Goal: Information Seeking & Learning: Learn about a topic

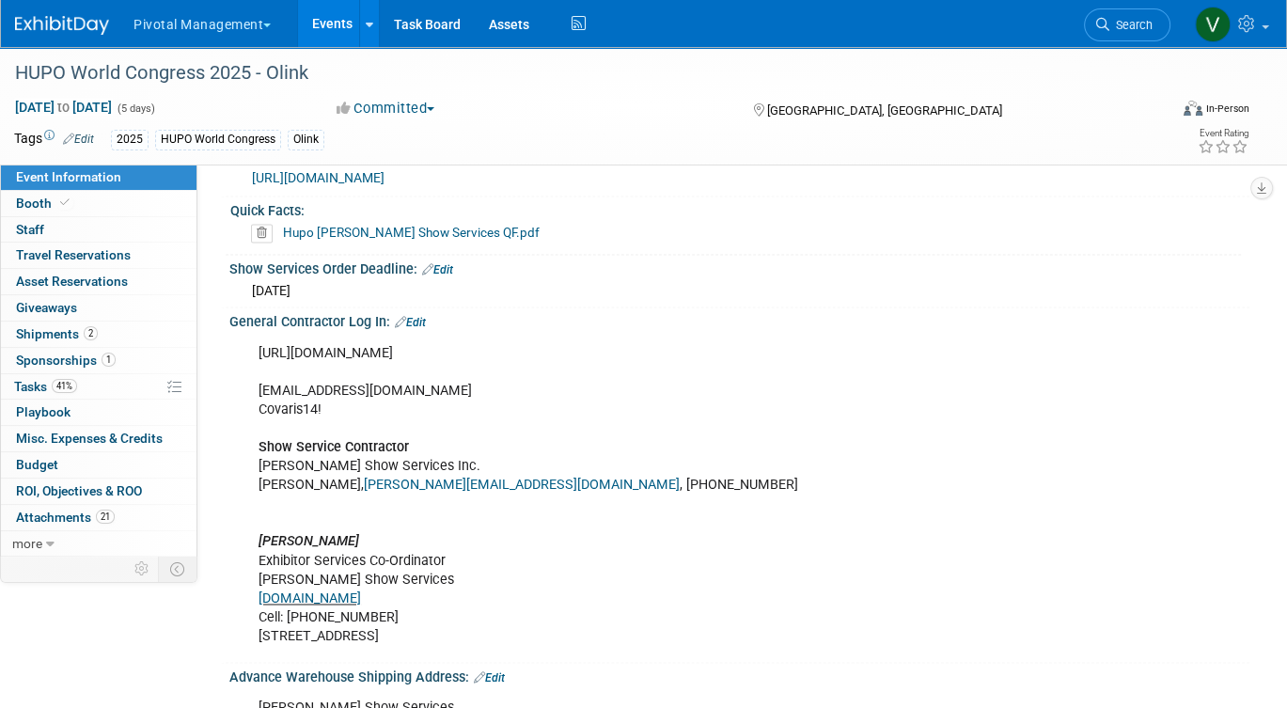
click at [327, 24] on link "Events" at bounding box center [332, 23] width 69 height 47
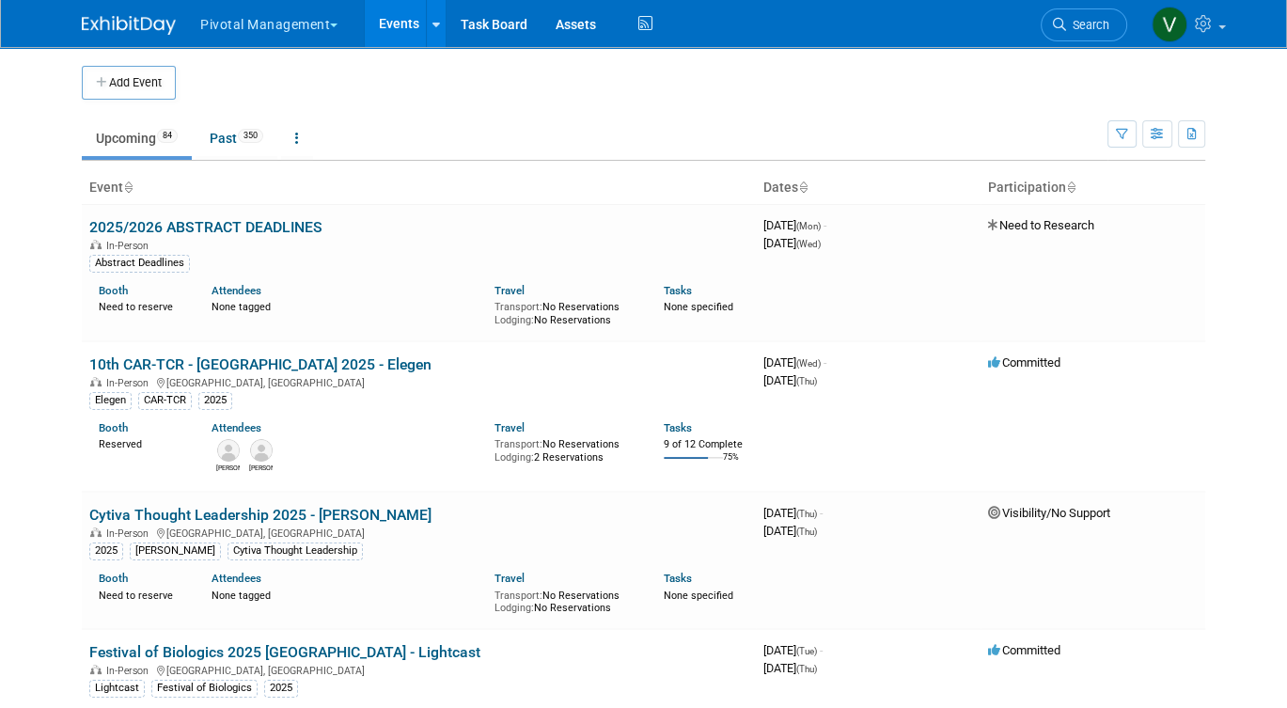
scroll to position [1205, 0]
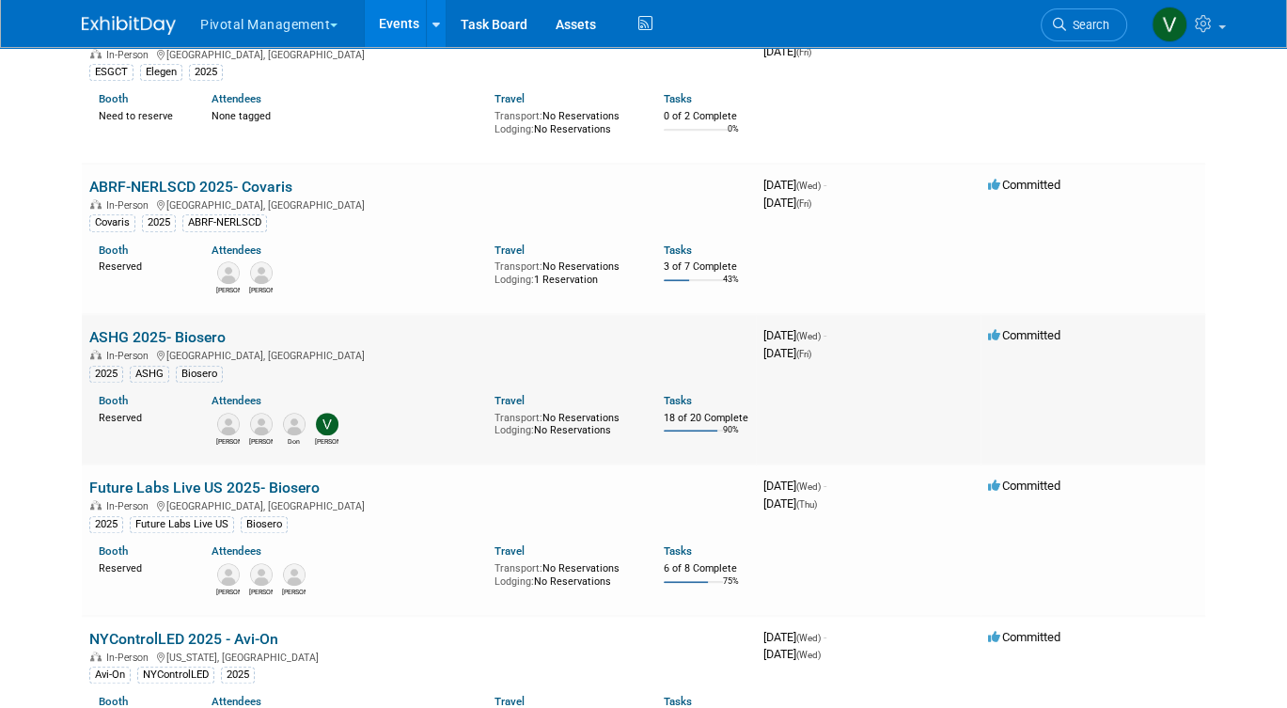
click at [194, 346] on link "ASHG 2025- Biosero" at bounding box center [157, 337] width 136 height 18
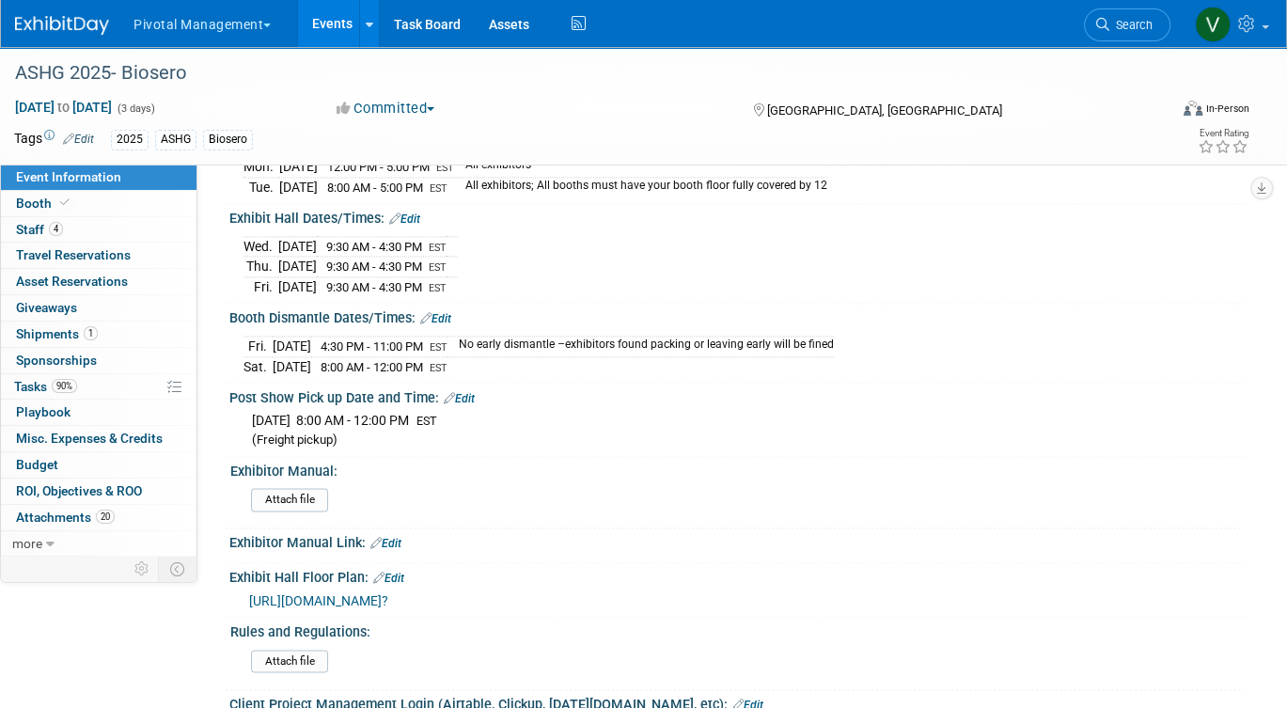
scroll to position [2401, 0]
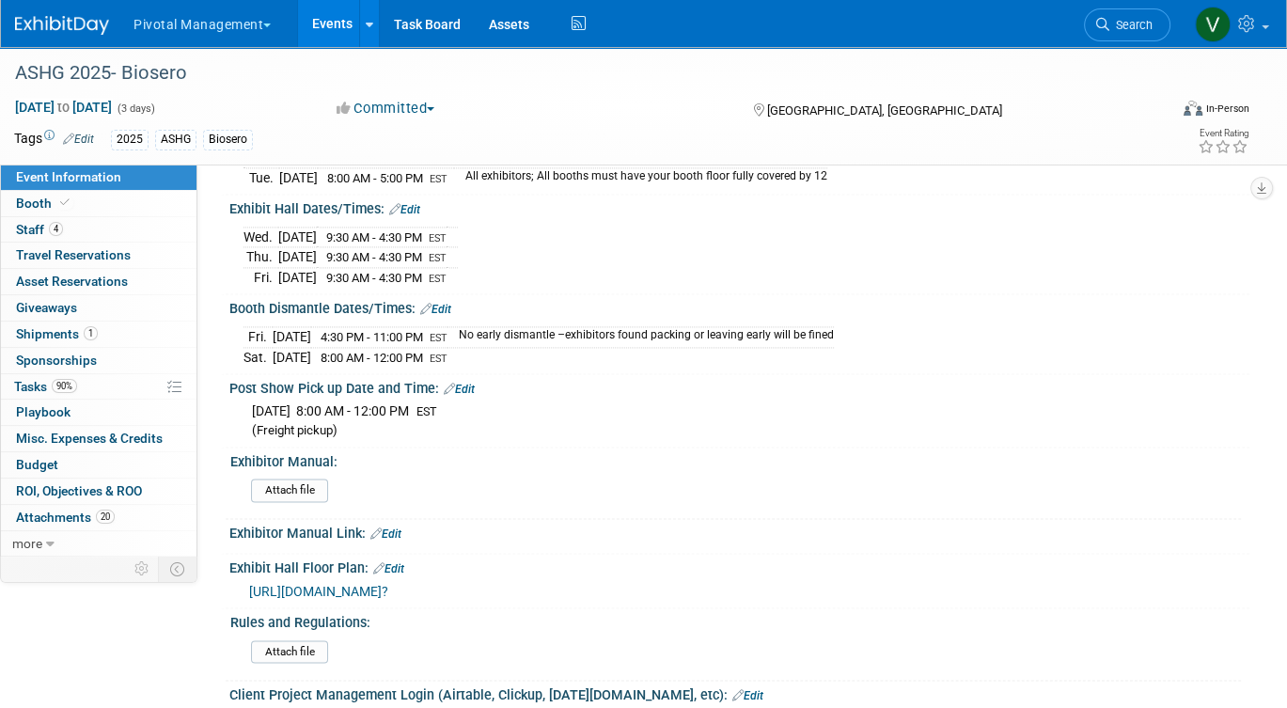
click at [338, 21] on link "Events" at bounding box center [332, 23] width 69 height 47
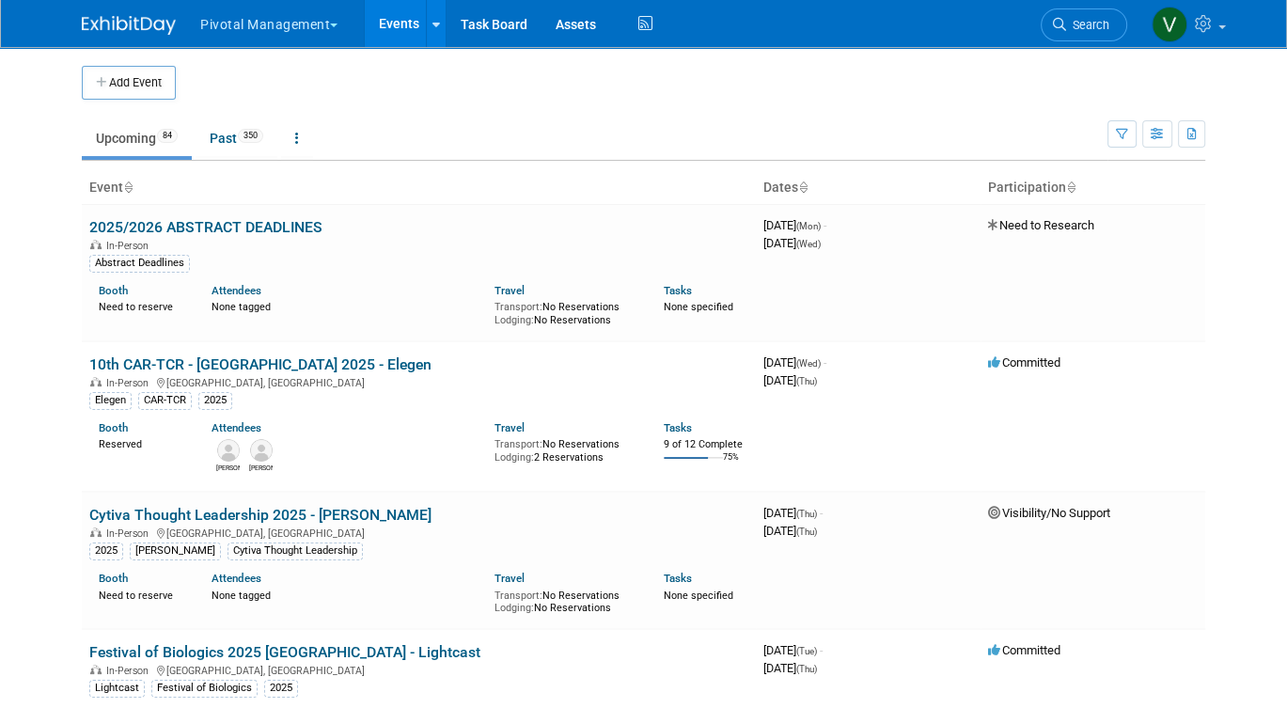
scroll to position [3418, 0]
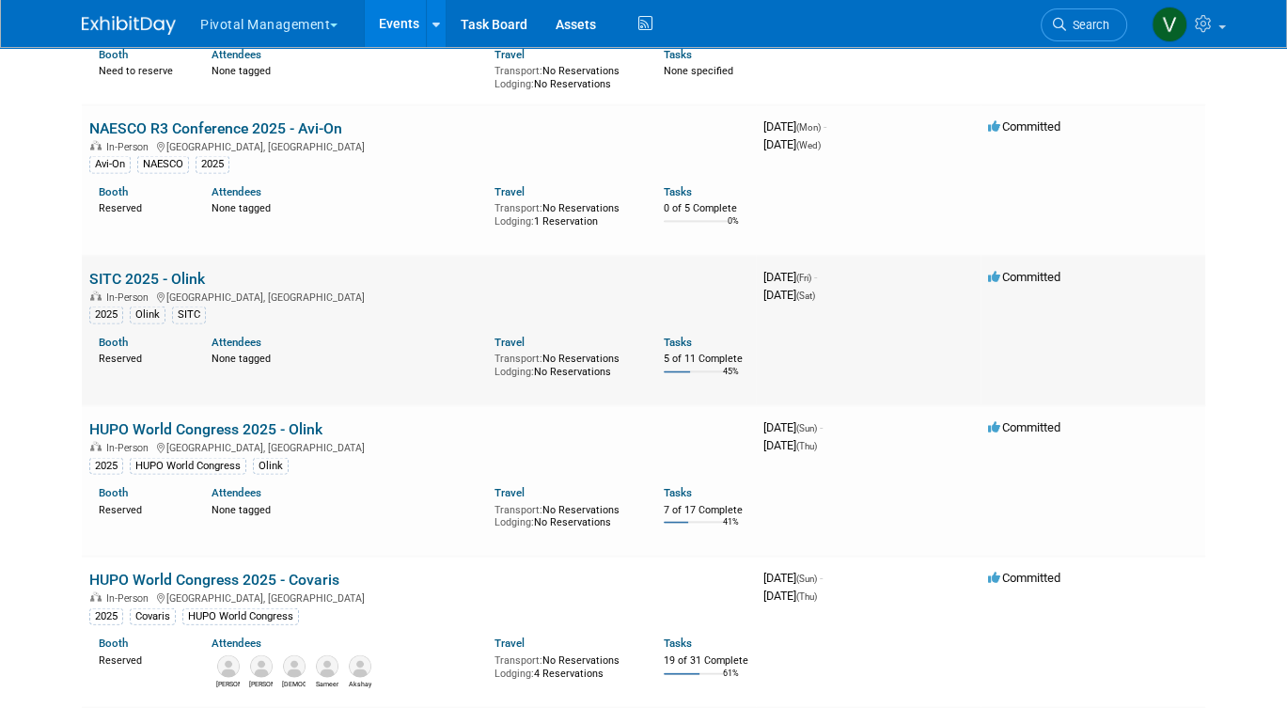
click at [190, 288] on link "SITC 2025 - Olink" at bounding box center [147, 279] width 116 height 18
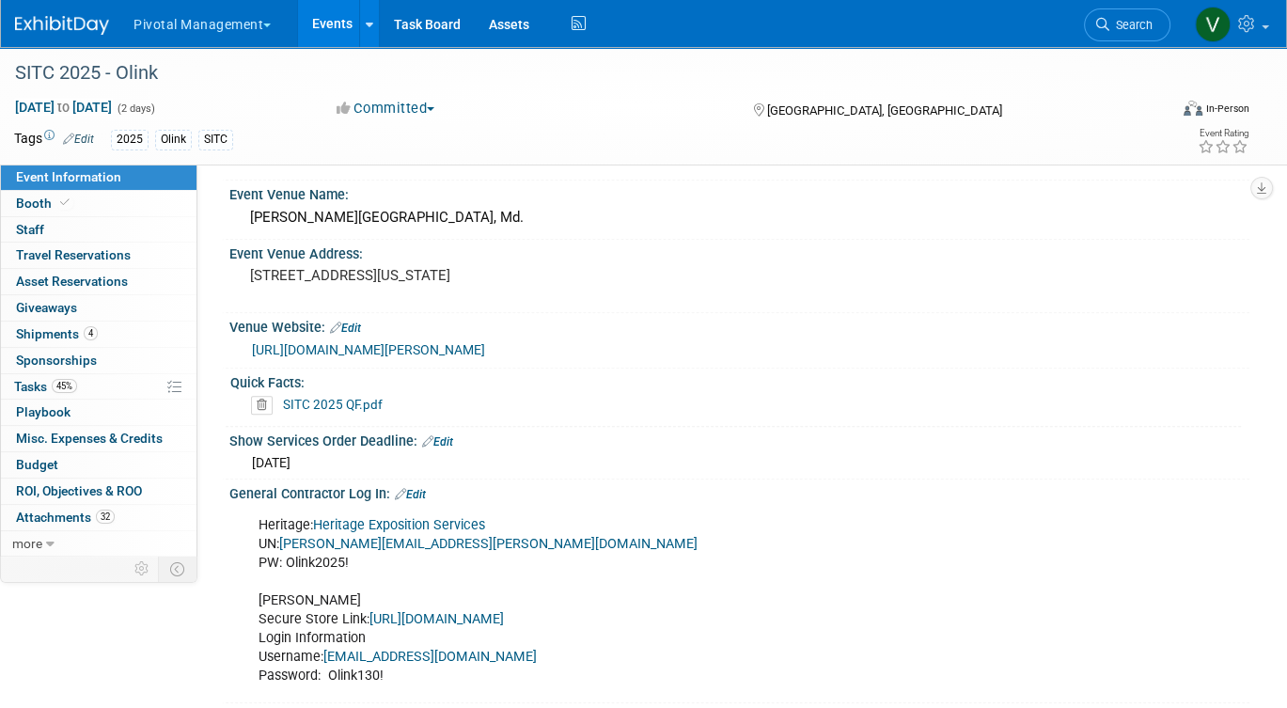
scroll to position [1605, 0]
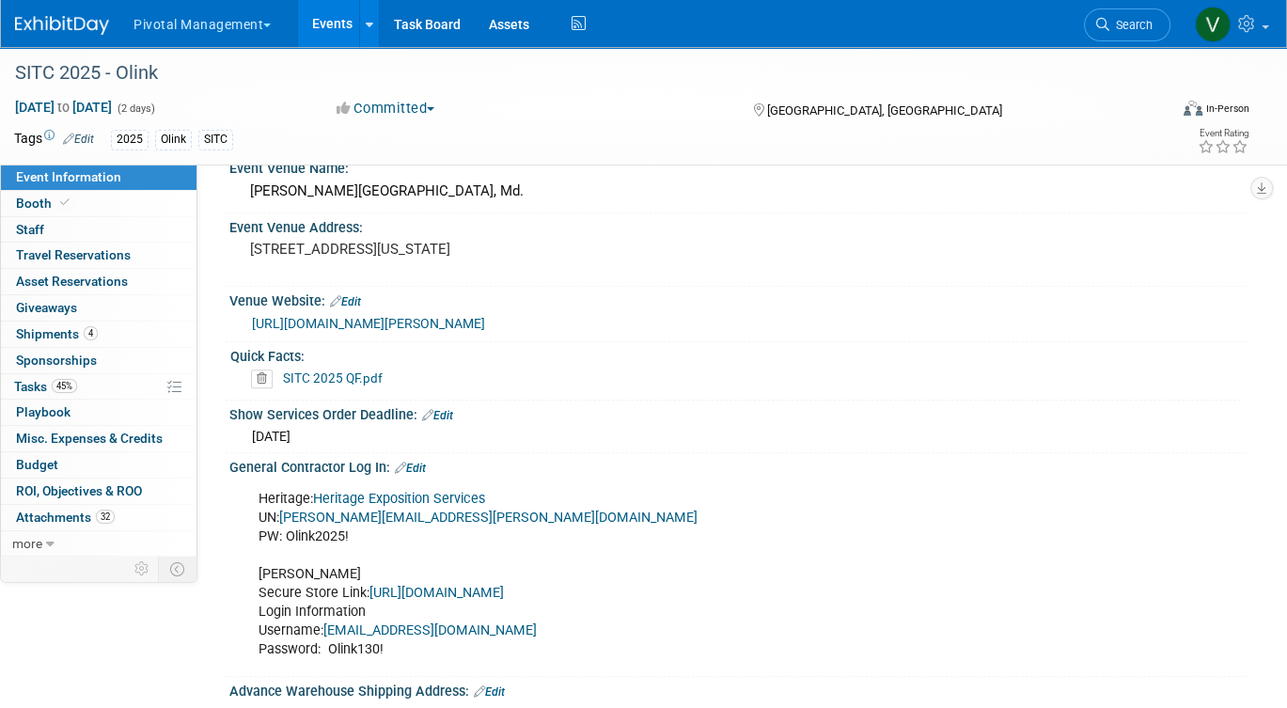
click at [349, 385] on link "SITC 2025 QF.pdf" at bounding box center [333, 377] width 100 height 15
click at [331, 38] on link "Events" at bounding box center [332, 23] width 69 height 47
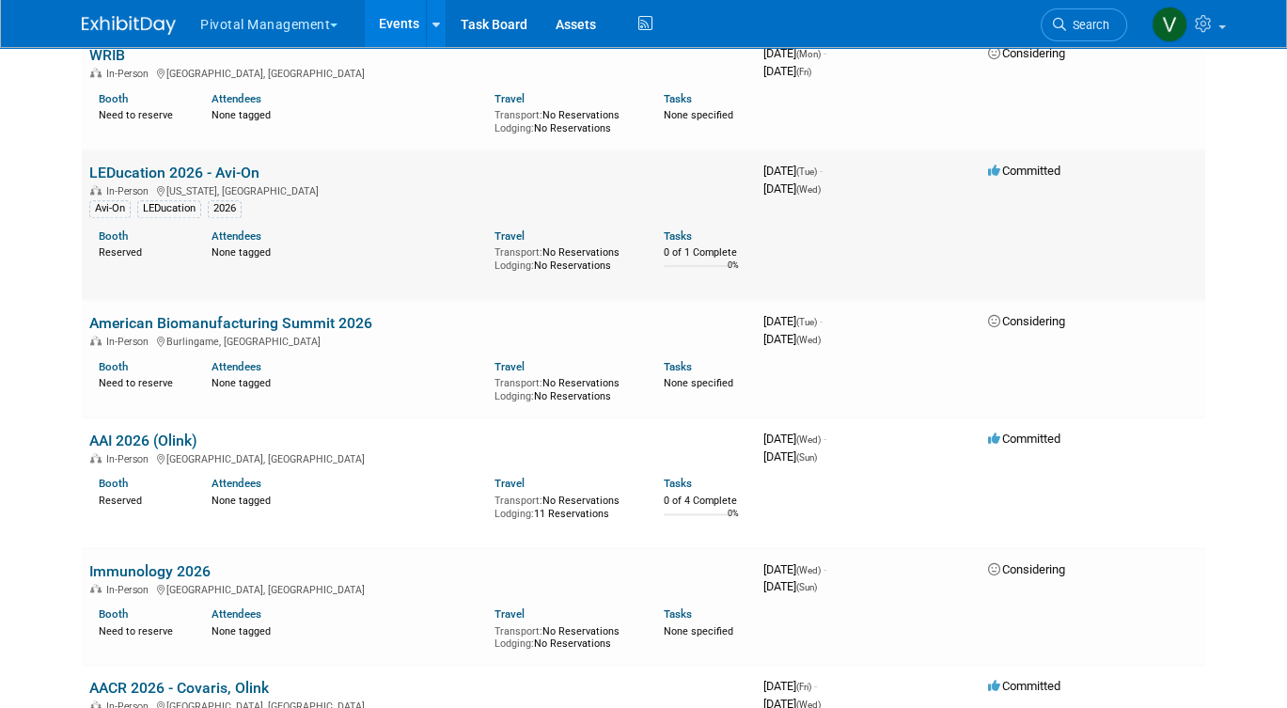
scroll to position [8496, 0]
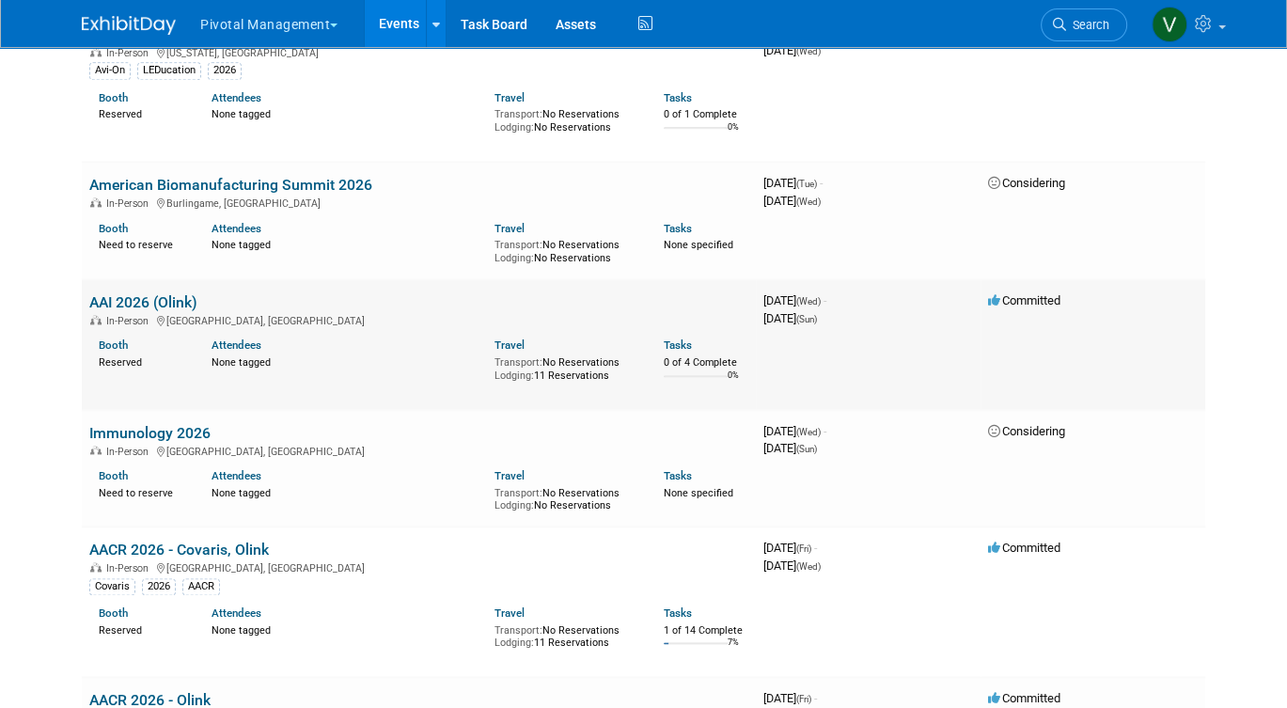
click at [130, 311] on link "AAI 2026 (Olink)" at bounding box center [143, 302] width 108 height 18
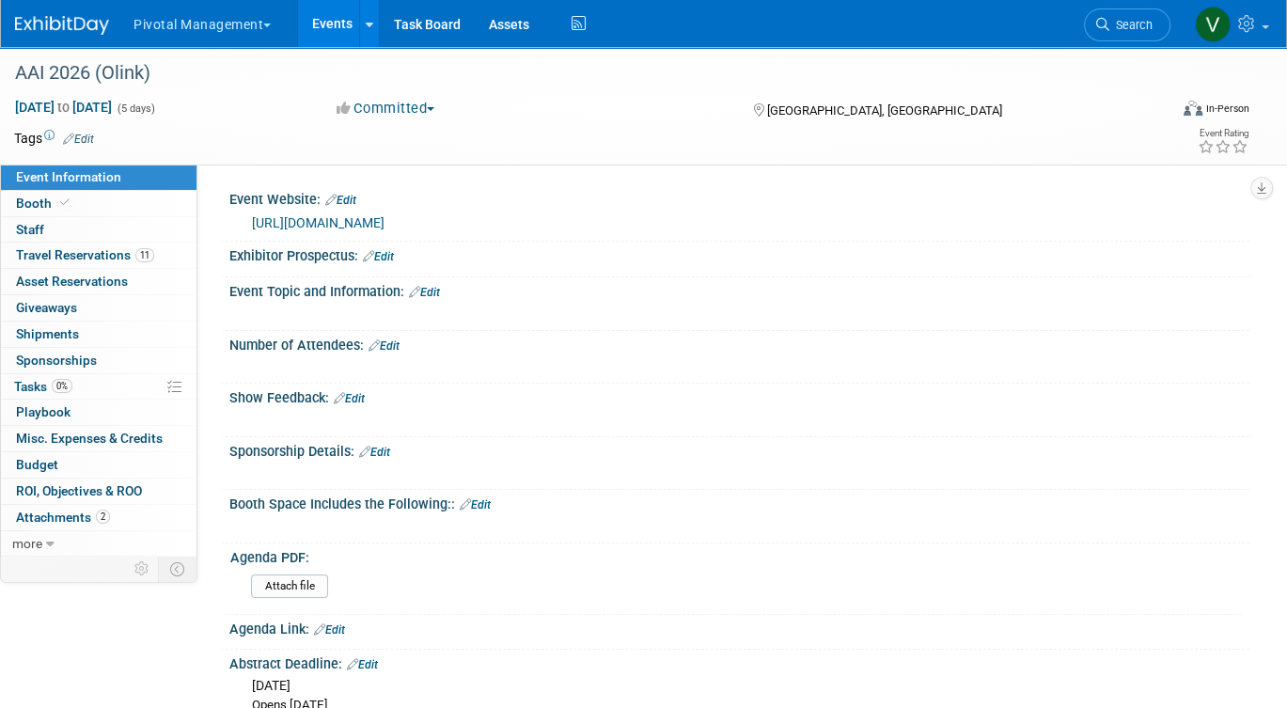
click at [384, 219] on link "https://immunology2026.aai.org/?utm_source=aai-site&utm_medium=future-meetings" at bounding box center [318, 222] width 133 height 15
click at [341, 23] on link "Events" at bounding box center [332, 23] width 69 height 47
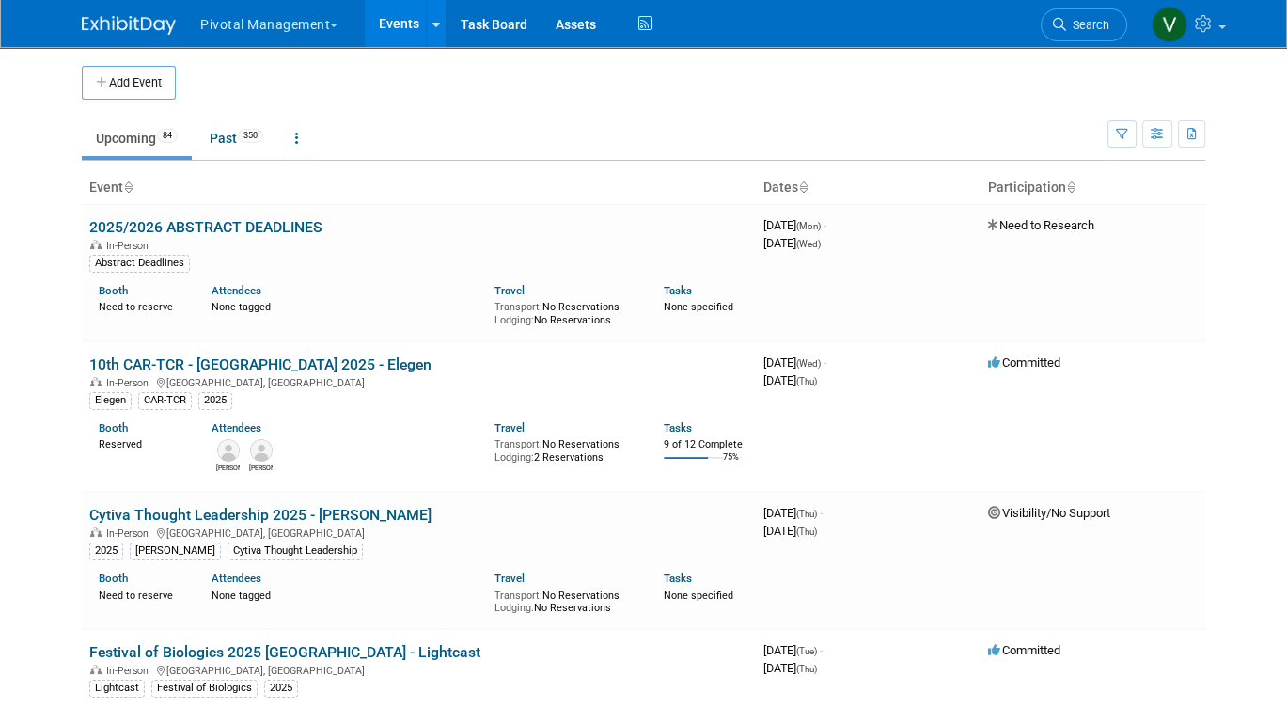
scroll to position [3569, 0]
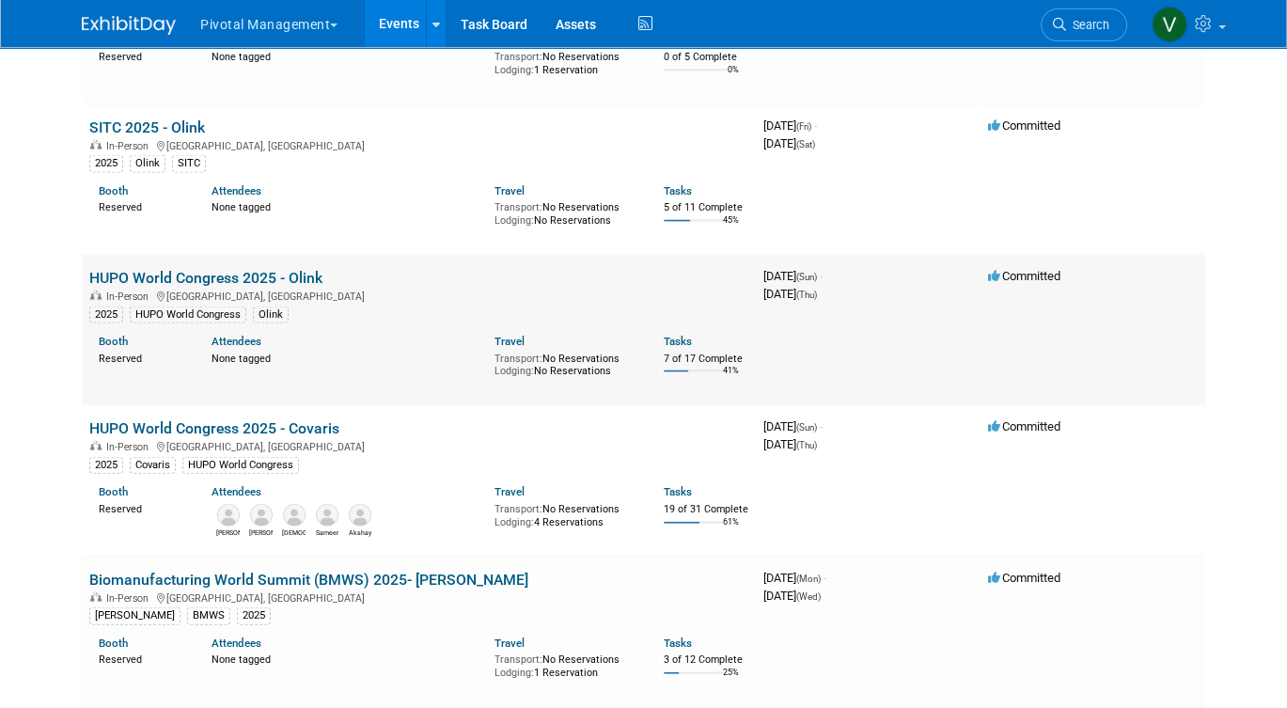
click at [216, 287] on link "HUPO World Congress 2025 - Olink" at bounding box center [205, 278] width 233 height 18
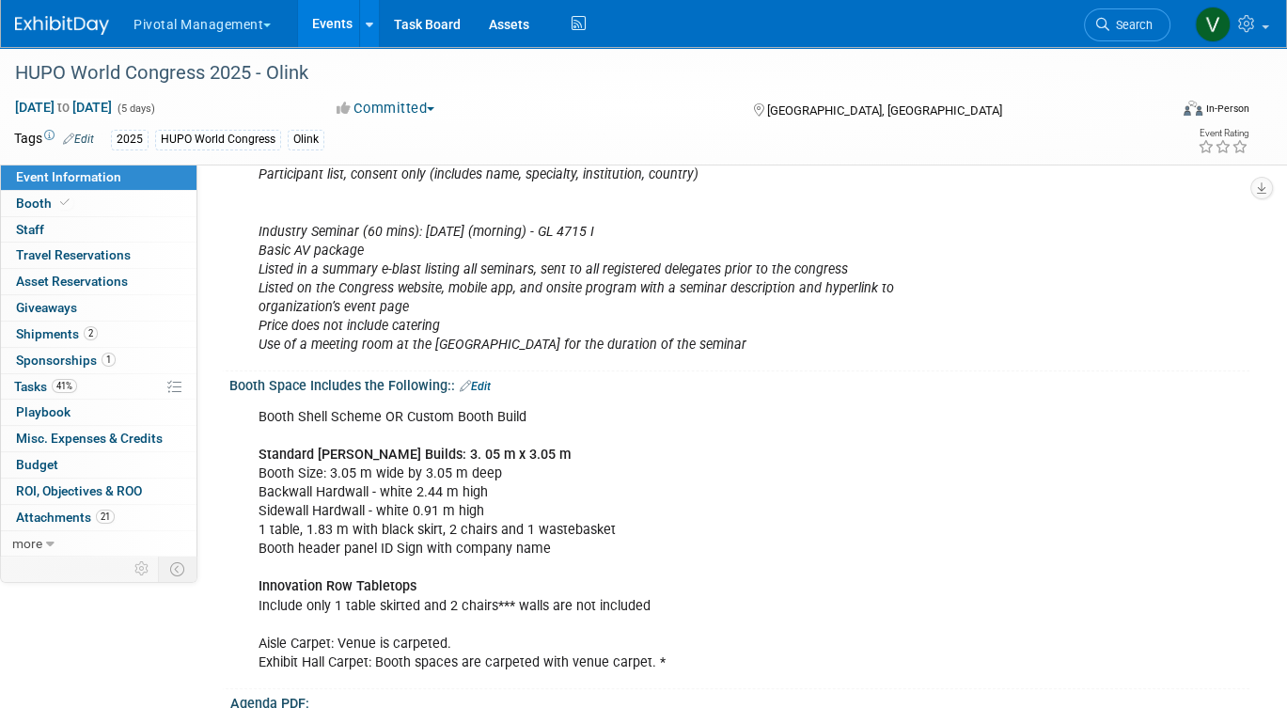
scroll to position [771, 0]
